Goal: Check status: Check status

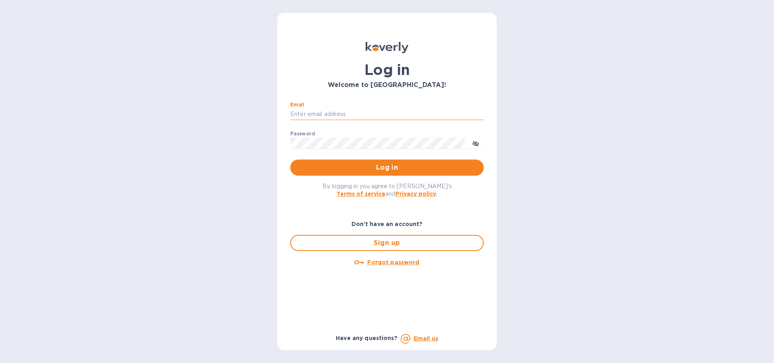
click at [337, 114] on input "Email" at bounding box center [386, 114] width 193 height 12
type input "[EMAIL_ADDRESS][DOMAIN_NAME]"
click at [375, 167] on span "Log in" at bounding box center [387, 168] width 180 height 10
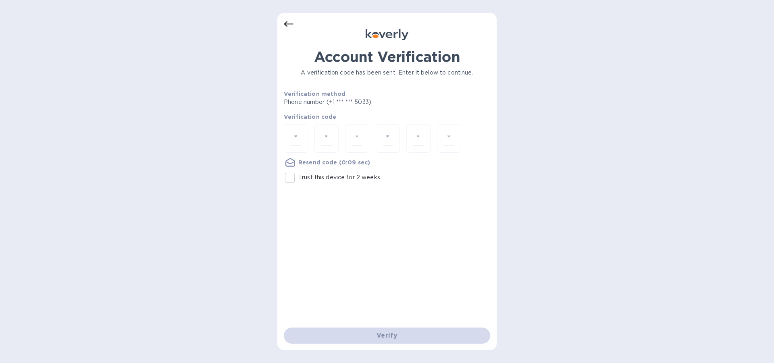
click at [308, 133] on div at bounding box center [387, 139] width 206 height 30
click at [299, 135] on input "number" at bounding box center [295, 138] width 10 height 15
type input "7"
type input "3"
type input "9"
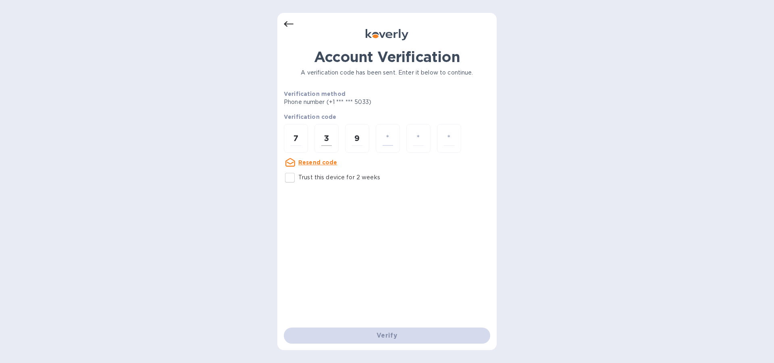
type input "6"
type input "7"
type input "1"
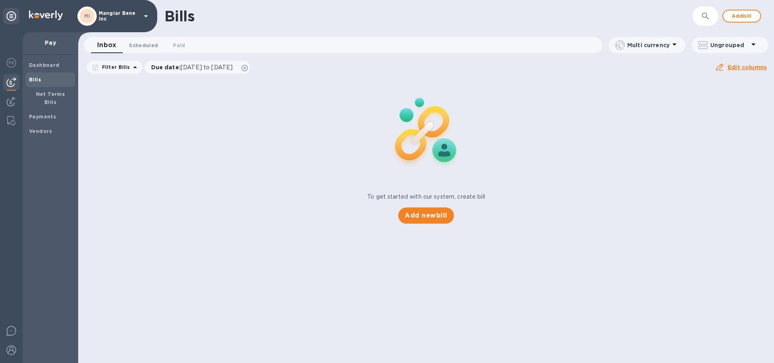
click at [142, 46] on span "Scheduled 0" at bounding box center [143, 45] width 29 height 8
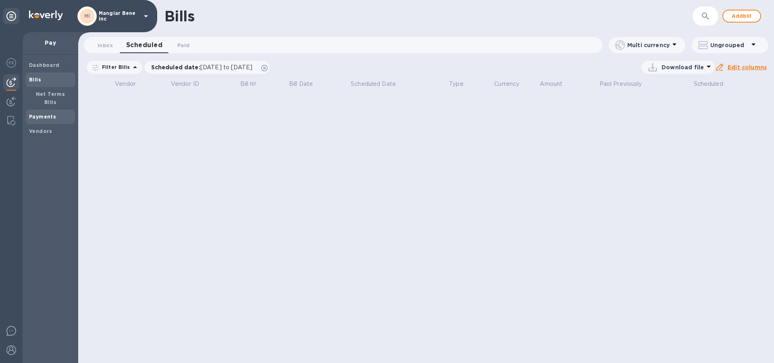
click at [48, 114] on b "Payments" at bounding box center [42, 117] width 27 height 6
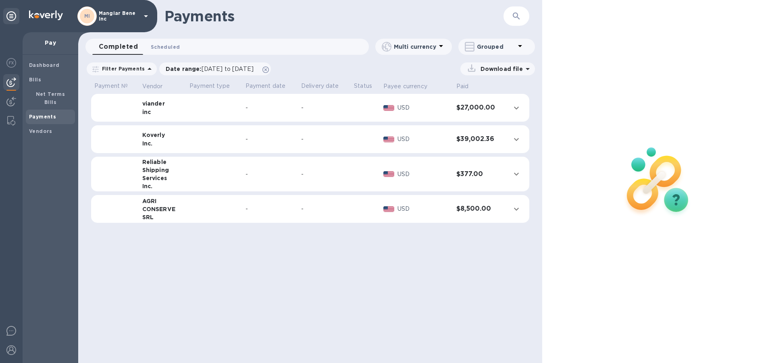
click at [170, 45] on span "Scheduled 0" at bounding box center [165, 47] width 29 height 8
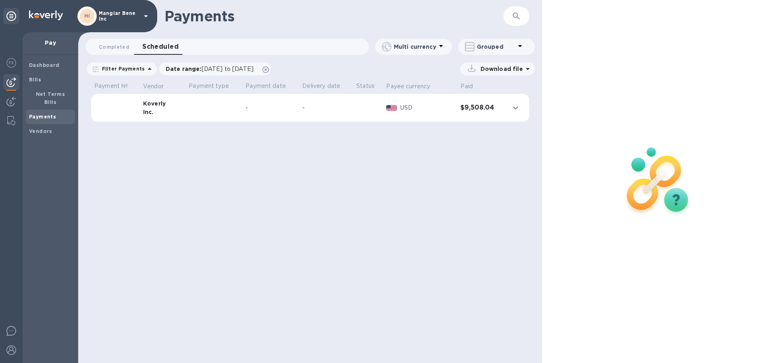
click at [145, 17] on icon at bounding box center [146, 16] width 4 height 2
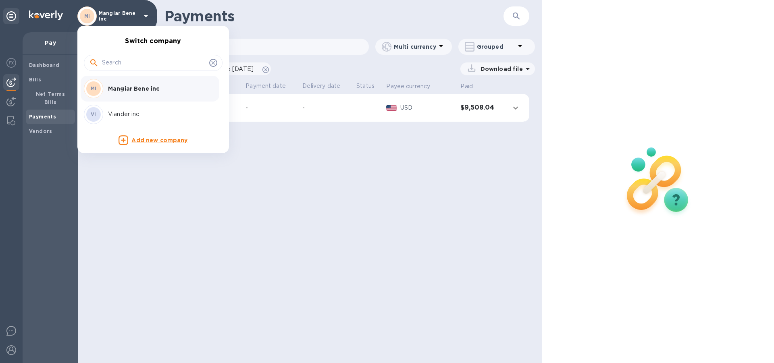
click at [126, 114] on p "Viander inc" at bounding box center [159, 114] width 102 height 8
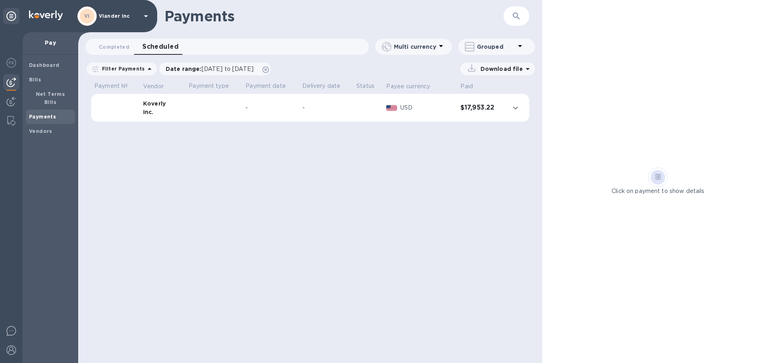
click at [294, 102] on td "-" at bounding box center [270, 108] width 57 height 28
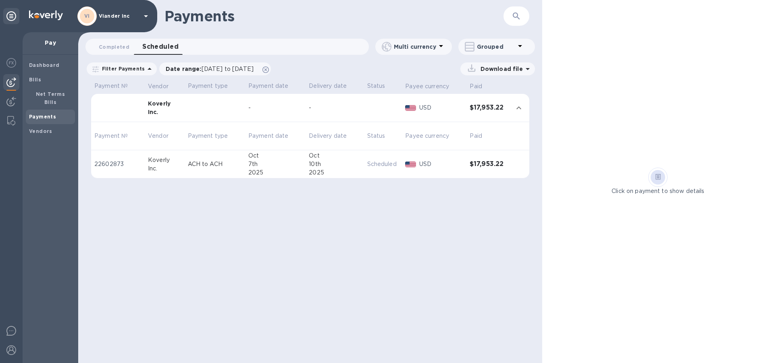
click at [144, 14] on icon at bounding box center [146, 16] width 10 height 10
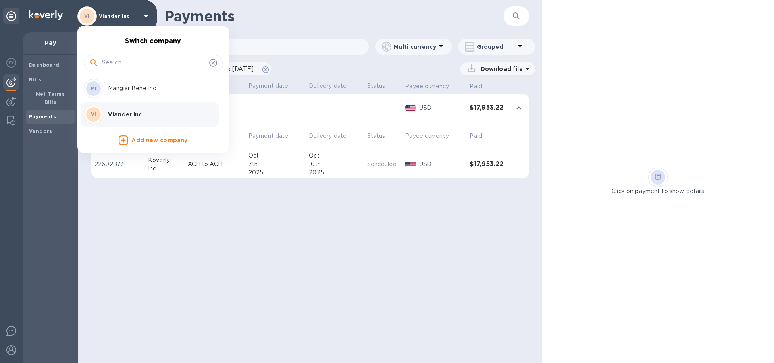
click at [134, 87] on p "Mangiar Bene inc" at bounding box center [159, 88] width 102 height 8
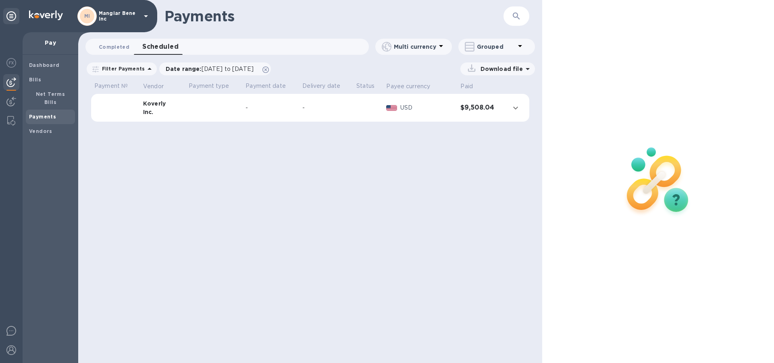
click at [114, 47] on span "Completed 0" at bounding box center [114, 47] width 31 height 8
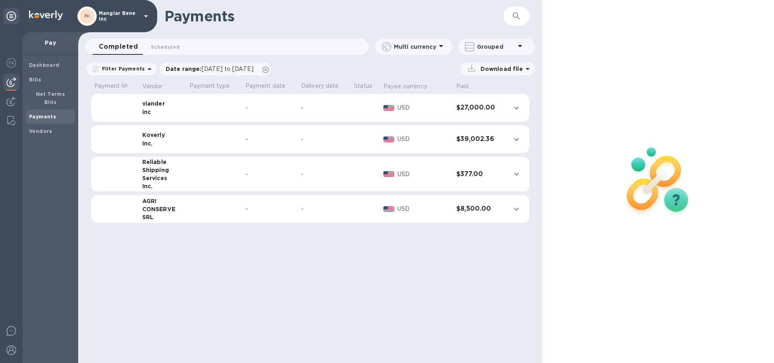
click at [248, 108] on div "-" at bounding box center [269, 108] width 49 height 8
